Goal: Transaction & Acquisition: Register for event/course

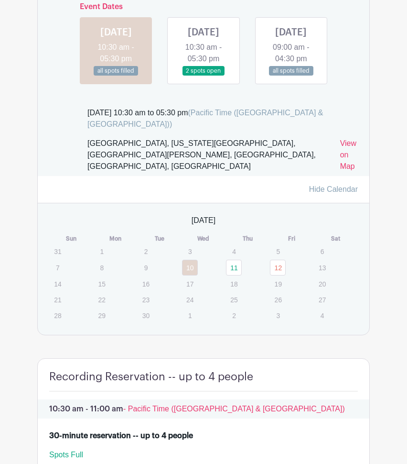
scroll to position [615, 0]
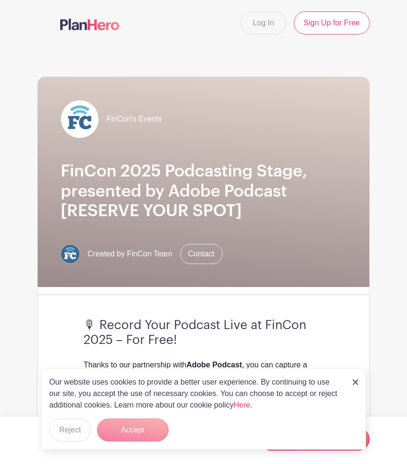
click at [150, 433] on form "Accept" at bounding box center [133, 429] width 72 height 23
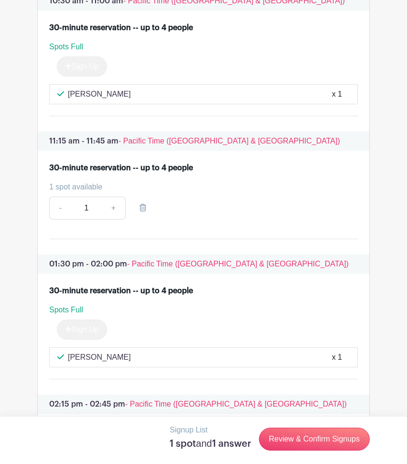
scroll to position [1038, 0]
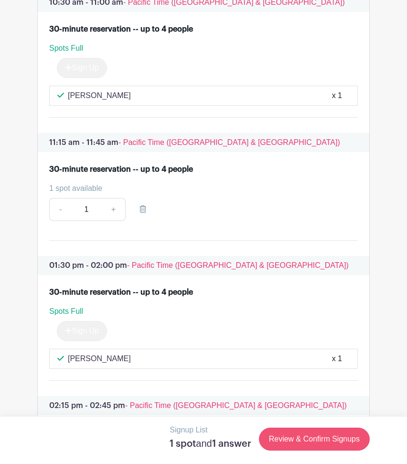
click at [306, 445] on link "Review & Confirm Signups" at bounding box center [314, 439] width 111 height 23
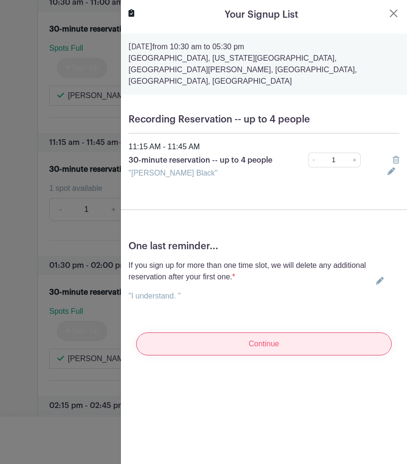
click at [257, 339] on input "Continue" at bounding box center [264, 343] width 256 height 23
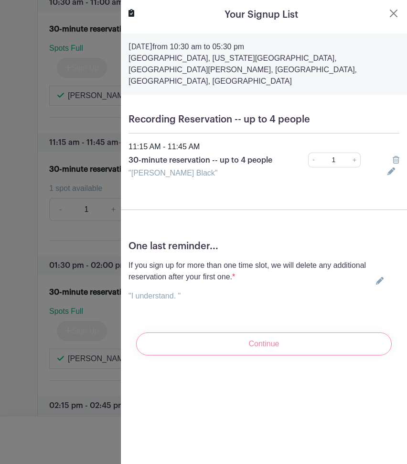
drag, startPoint x: 260, startPoint y: 335, endPoint x: 248, endPoint y: 334, distance: 11.5
click at [251, 335] on div "Continue" at bounding box center [264, 344] width 271 height 38
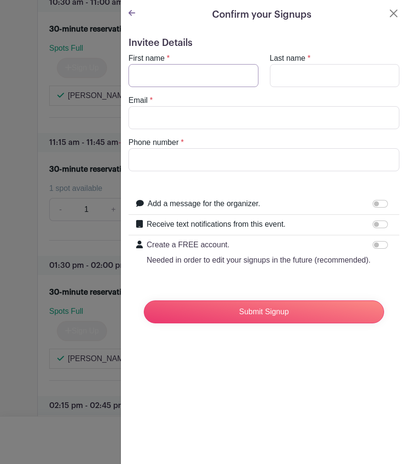
type input "[PERSON_NAME]"
type input "Black"
type input "[PERSON_NAME][EMAIL_ADDRESS][DOMAIN_NAME]"
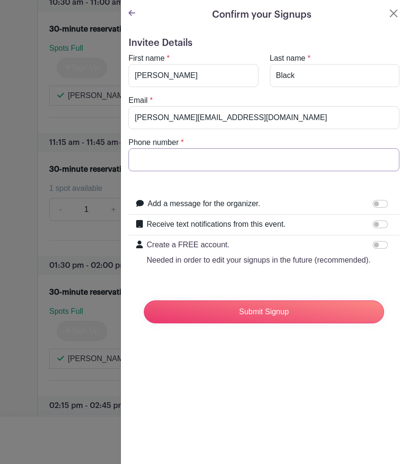
type input "9807229269"
click at [387, 223] on input "Receive text notifications from this event." at bounding box center [380, 224] width 15 height 8
checkbox input "true"
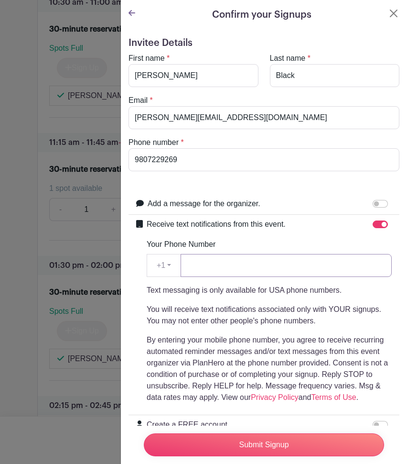
type input "9807229269"
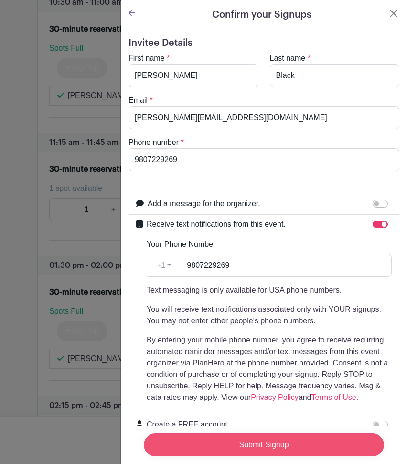
click at [276, 446] on input "Submit Signup" at bounding box center [264, 444] width 241 height 23
